Goal: Information Seeking & Learning: Learn about a topic

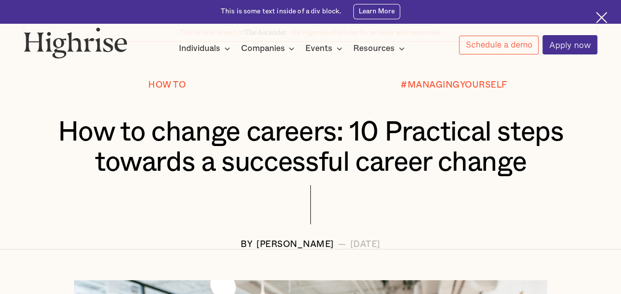
scroll to position [99, 0]
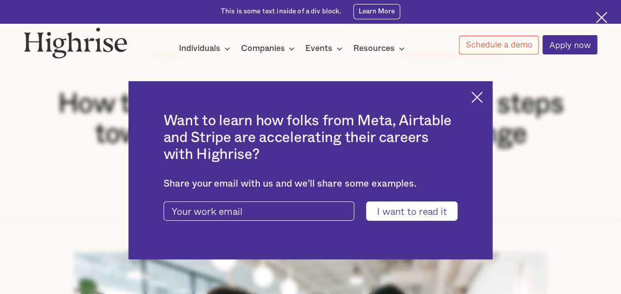
click at [479, 96] on img at bounding box center [476, 96] width 11 height 11
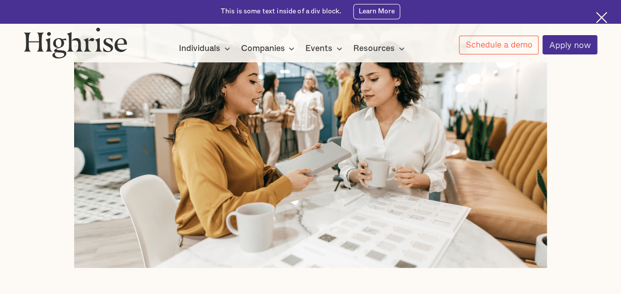
scroll to position [0, 0]
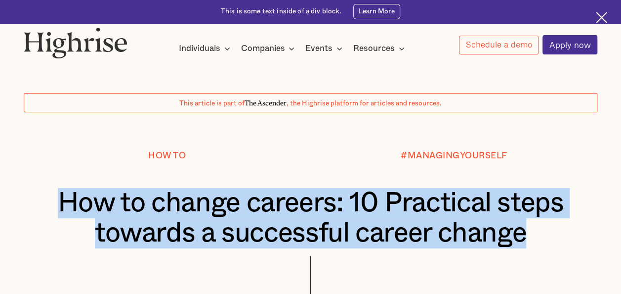
drag, startPoint x: 64, startPoint y: 202, endPoint x: 523, endPoint y: 237, distance: 460.5
click at [523, 237] on h1 "How to change careers: 10 Practical steps towards a successful career change" at bounding box center [311, 218] width 526 height 61
copy h1 "How to change careers: 10 Practical steps towards a successful career change"
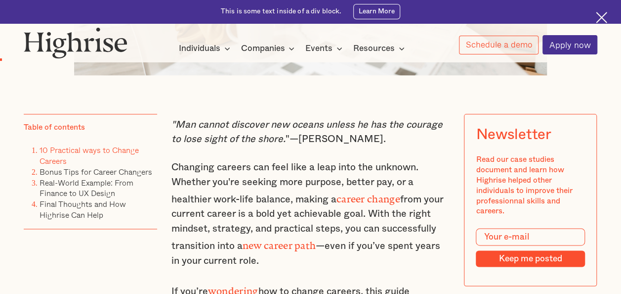
scroll to position [544, 0]
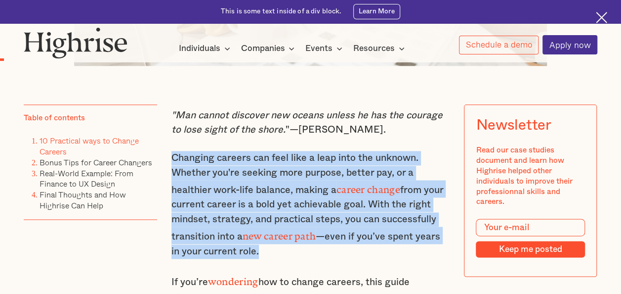
copy p "Changing careers can feel like a leap into the unknown. Whether you're seeking …"
drag, startPoint x: 172, startPoint y: 163, endPoint x: 262, endPoint y: 247, distance: 123.4
click at [262, 247] on p "Changing careers can feel like a leap into the unknown. Whether you're seeking …" at bounding box center [310, 205] width 279 height 108
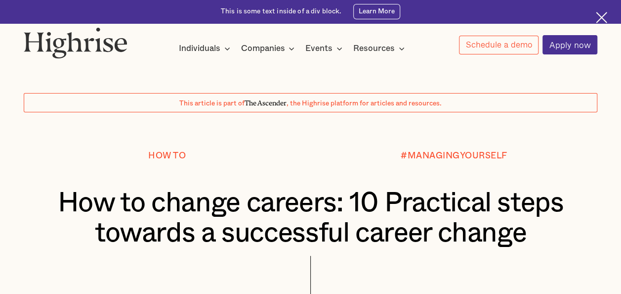
click at [601, 15] on img at bounding box center [601, 17] width 11 height 11
